Goal: Information Seeking & Learning: Understand process/instructions

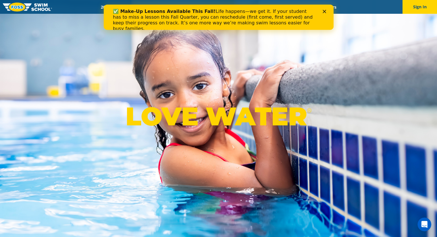
click at [243, 20] on div "✅ Make-Up Lessons Available This Fall! Life happens—we get it. If your student …" at bounding box center [214, 20] width 202 height 23
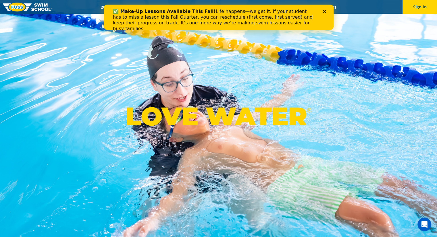
click at [324, 10] on icon "Close" at bounding box center [323, 11] width 3 height 3
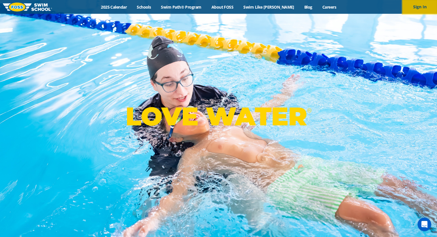
click at [433, 3] on button "Sign In" at bounding box center [420, 7] width 34 height 14
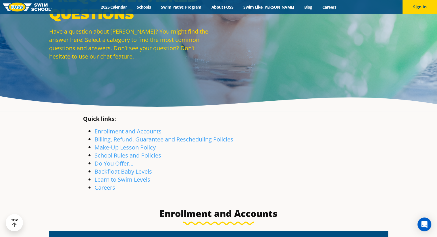
scroll to position [61, 0]
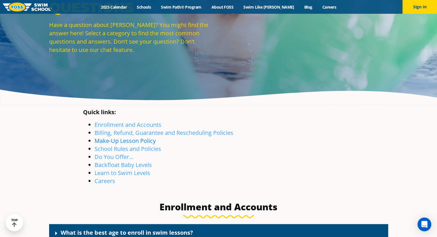
click at [120, 141] on link "Make-Up Lesson Policy" at bounding box center [125, 141] width 61 height 8
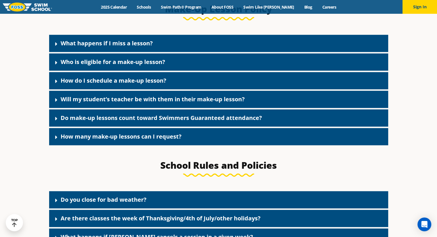
click at [159, 44] on div "What happens if I miss a lesson?" at bounding box center [218, 43] width 339 height 17
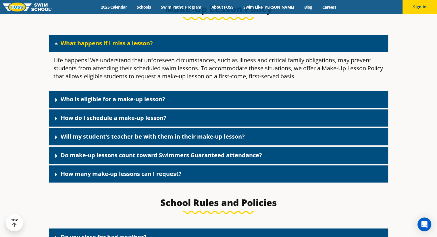
click at [126, 100] on link "Who is eligible for a make-up lesson?" at bounding box center [113, 99] width 105 height 8
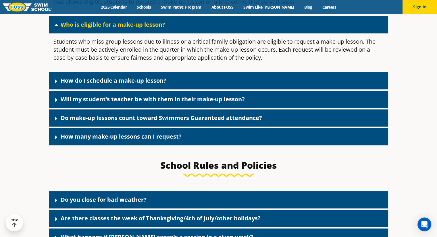
scroll to position [761, 0]
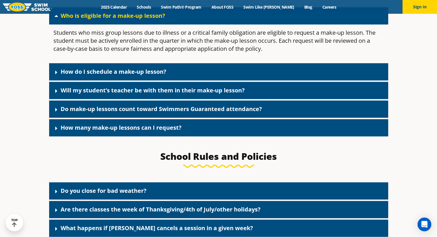
click at [292, 78] on div "How do I schedule a make-up lesson?" at bounding box center [218, 71] width 339 height 17
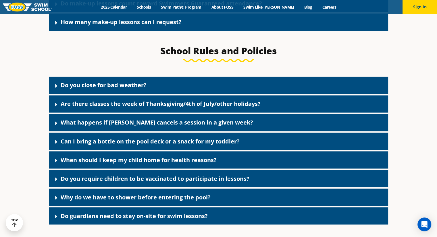
scroll to position [965, 0]
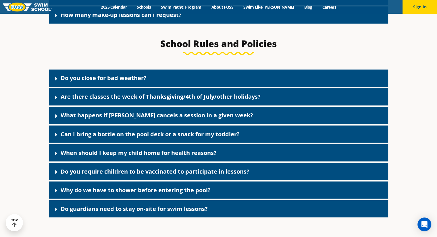
click at [215, 24] on div "How many make-up lessons can I request?" at bounding box center [218, 14] width 339 height 17
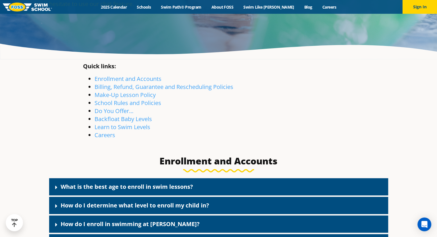
scroll to position [121, 0]
